Goal: Task Accomplishment & Management: Manage account settings

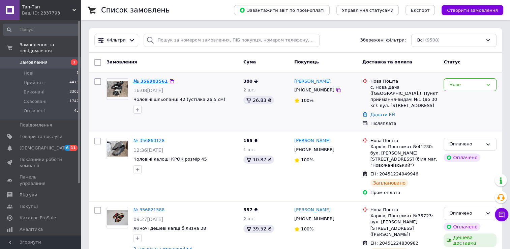
click at [148, 80] on link "№ 356903561" at bounding box center [150, 81] width 34 height 5
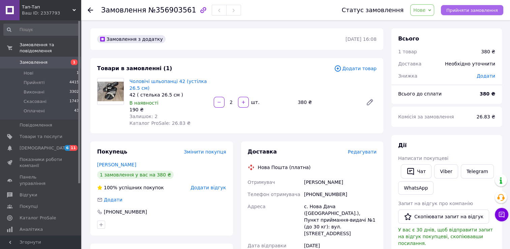
click at [466, 8] on span "Прийняти замовлення" at bounding box center [472, 10] width 52 height 5
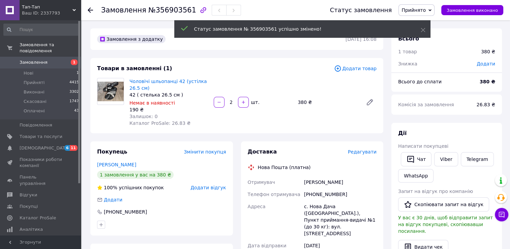
click at [365, 152] on span "Редагувати" at bounding box center [362, 151] width 29 height 5
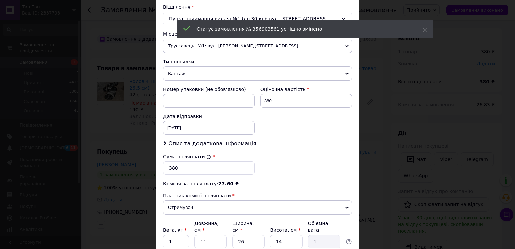
scroll to position [263, 0]
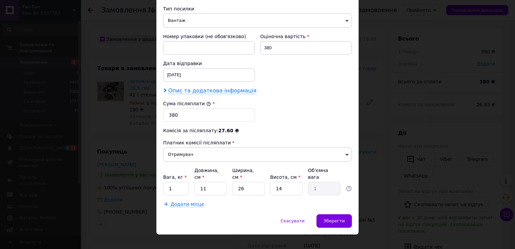
click at [192, 90] on span "Опис та додаткова інформація" at bounding box center [212, 90] width 88 height 7
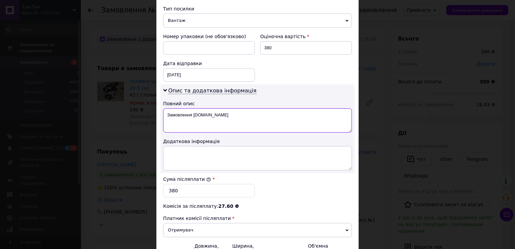
click at [217, 113] on textarea "Замовлення [DOMAIN_NAME]" at bounding box center [257, 120] width 189 height 24
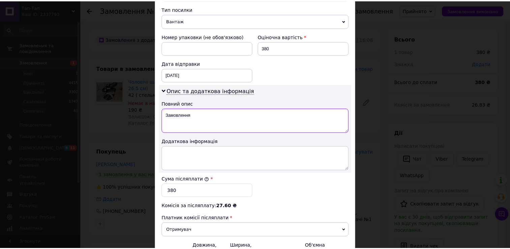
scroll to position [338, 0]
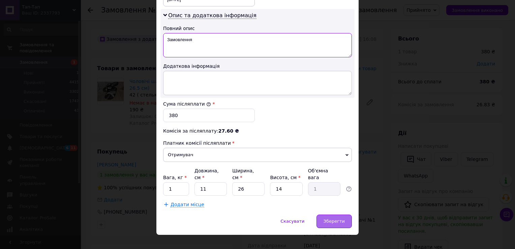
type textarea "Замовлення"
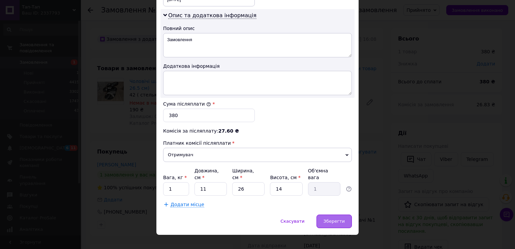
click at [335, 218] on span "Зберегти" at bounding box center [334, 220] width 21 height 5
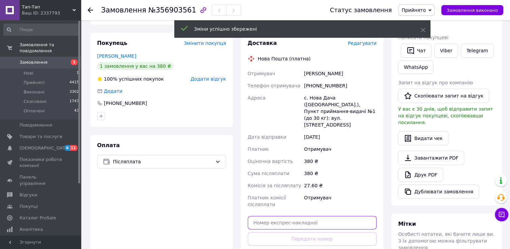
click at [335, 216] on input "text" at bounding box center [312, 222] width 129 height 13
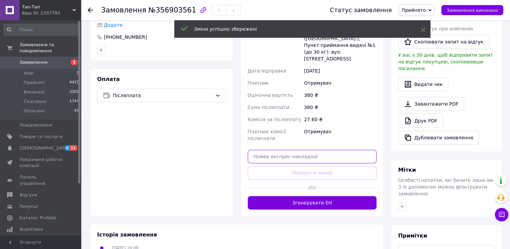
scroll to position [175, 0]
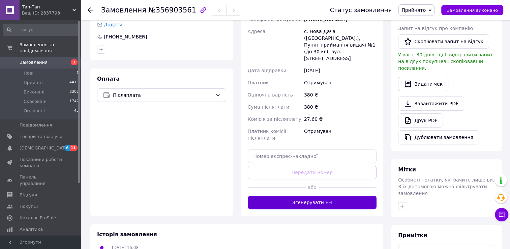
click at [319, 196] on button "Згенерувати ЕН" at bounding box center [312, 202] width 129 height 13
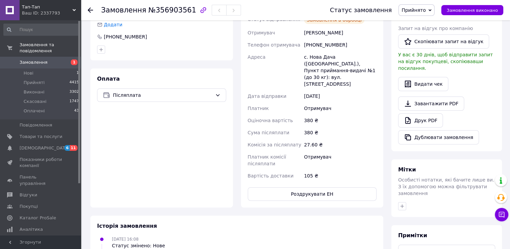
scroll to position [0, 0]
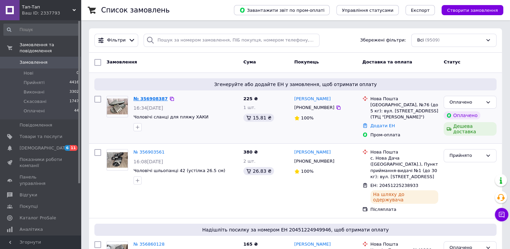
click at [147, 98] on link "№ 356908387" at bounding box center [150, 98] width 34 height 5
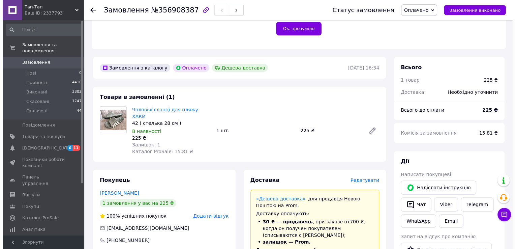
scroll to position [177, 0]
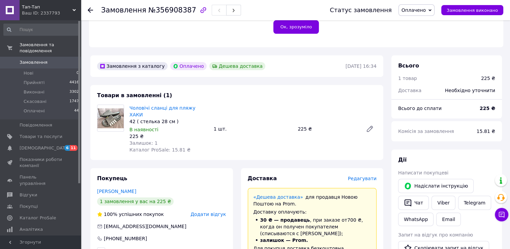
click at [361, 176] on span "Редагувати" at bounding box center [362, 178] width 29 height 5
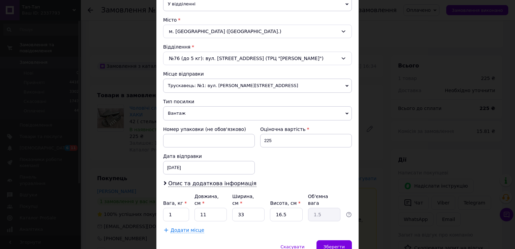
scroll to position [197, 0]
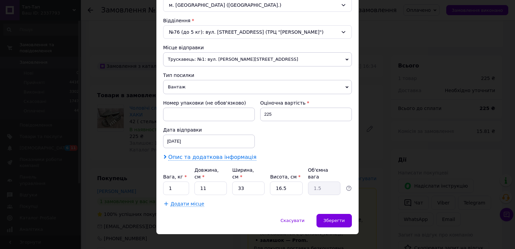
click at [218, 154] on span "Опис та додаткова інформація" at bounding box center [212, 157] width 88 height 7
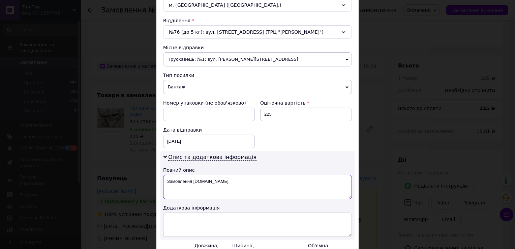
click at [224, 185] on textarea "Замовлення [DOMAIN_NAME]" at bounding box center [257, 187] width 189 height 24
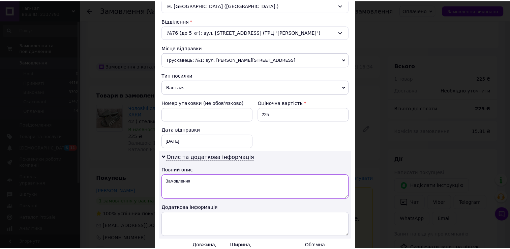
scroll to position [272, 0]
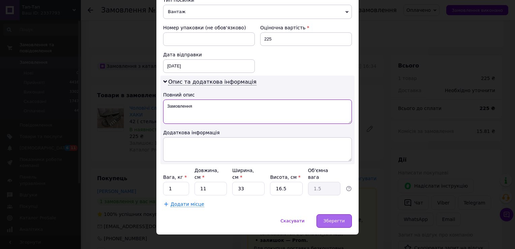
type textarea "Замовлення"
click at [333, 218] on span "Зберегти" at bounding box center [334, 220] width 21 height 5
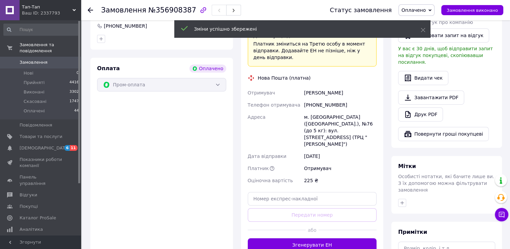
scroll to position [401, 0]
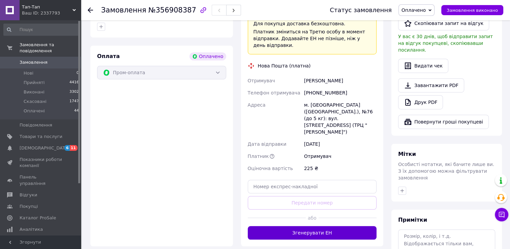
click at [318, 226] on button "Згенерувати ЕН" at bounding box center [312, 232] width 129 height 13
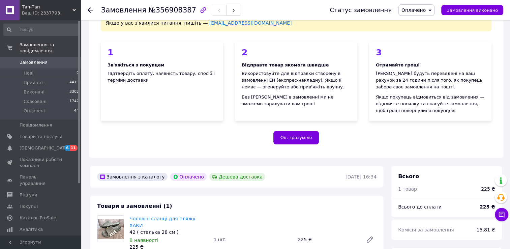
scroll to position [42, 0]
